Goal: Information Seeking & Learning: Learn about a topic

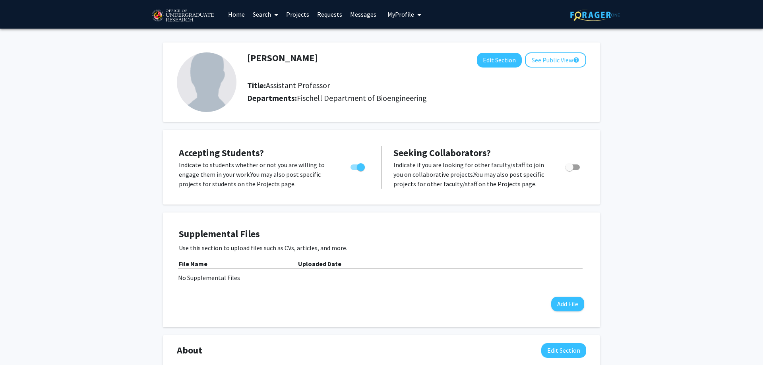
click at [304, 18] on link "Projects" at bounding box center [297, 14] width 31 height 28
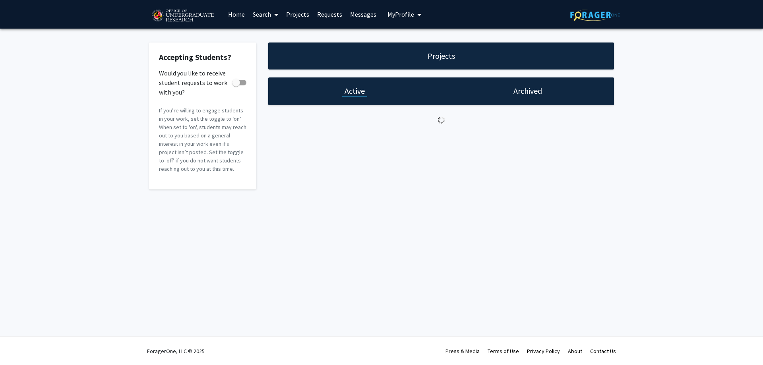
checkbox input "true"
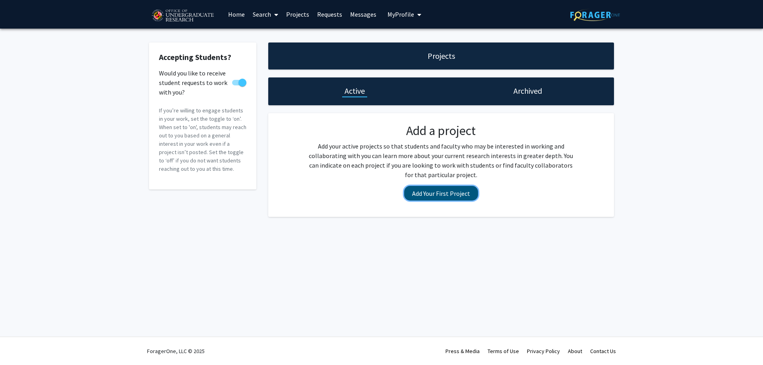
click at [425, 196] on button "Add Your First Project" at bounding box center [441, 193] width 74 height 15
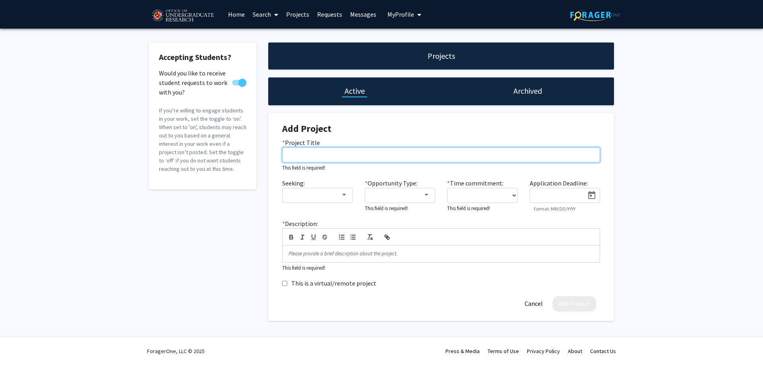
click at [343, 159] on input "* Project Title" at bounding box center [441, 155] width 318 height 15
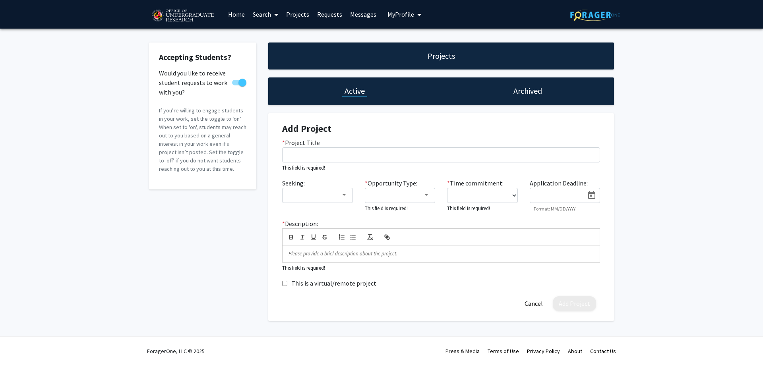
click at [333, 19] on link "Requests" at bounding box center [329, 14] width 33 height 28
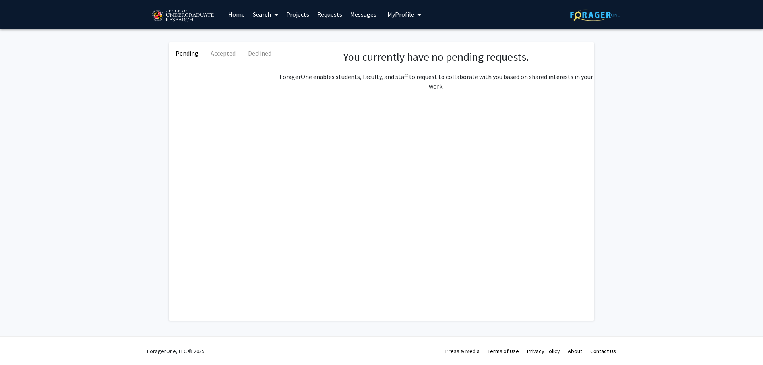
click at [358, 16] on link "Messages" at bounding box center [363, 14] width 34 height 28
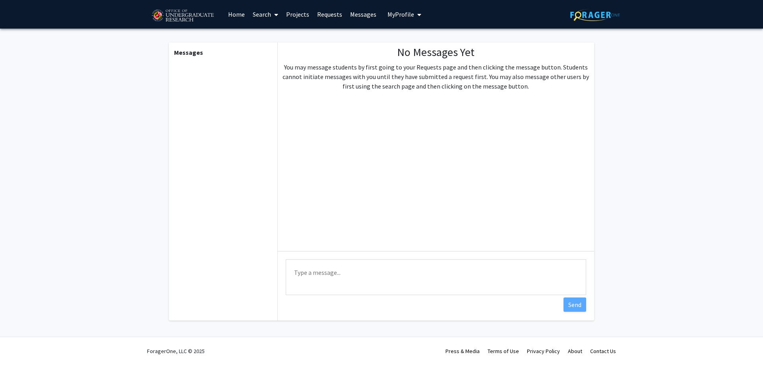
click at [254, 19] on link "Search" at bounding box center [265, 14] width 33 height 28
click at [229, 15] on link "Home" at bounding box center [236, 14] width 25 height 28
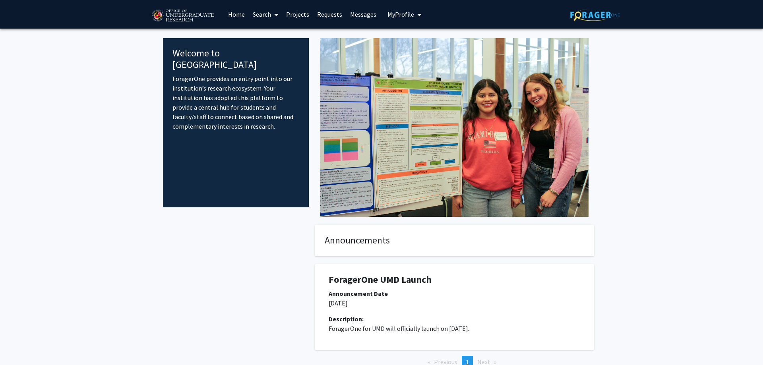
click at [260, 14] on link "Search" at bounding box center [265, 14] width 33 height 28
click at [267, 42] on span "Faculty/Staff" at bounding box center [278, 37] width 58 height 16
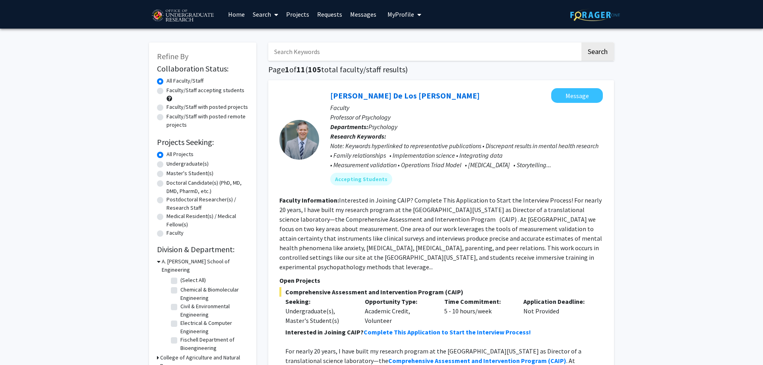
click at [263, 14] on link "Search" at bounding box center [265, 14] width 33 height 28
click at [274, 54] on span "Students" at bounding box center [273, 53] width 49 height 16
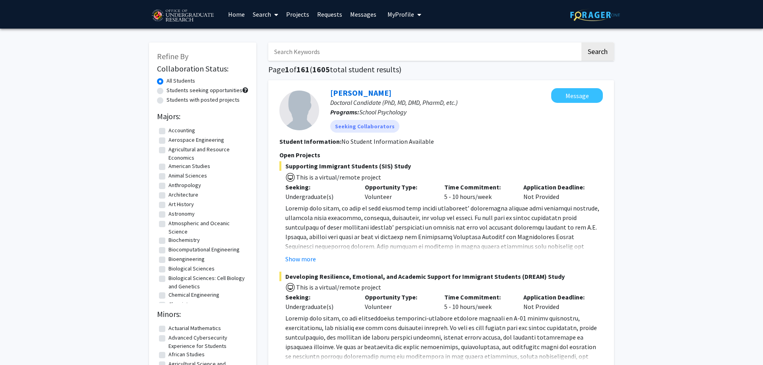
click at [169, 261] on label "Bioengineering" at bounding box center [187, 259] width 36 height 8
click at [169, 260] on input "Bioengineering" at bounding box center [171, 257] width 5 height 5
checkbox input "true"
